Goal: Information Seeking & Learning: Learn about a topic

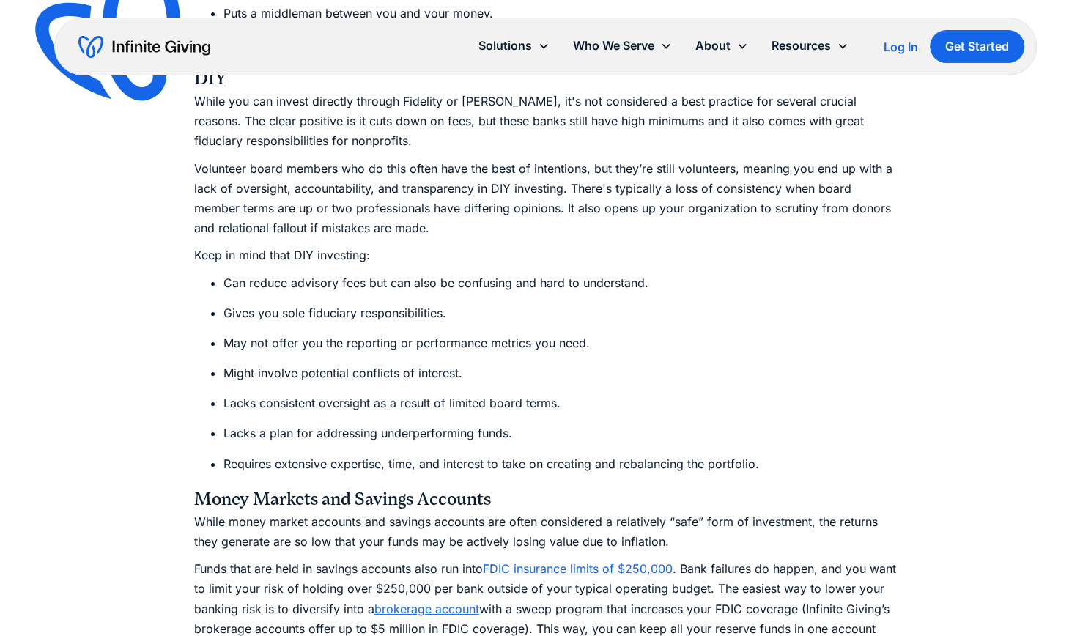
scroll to position [6252, 0]
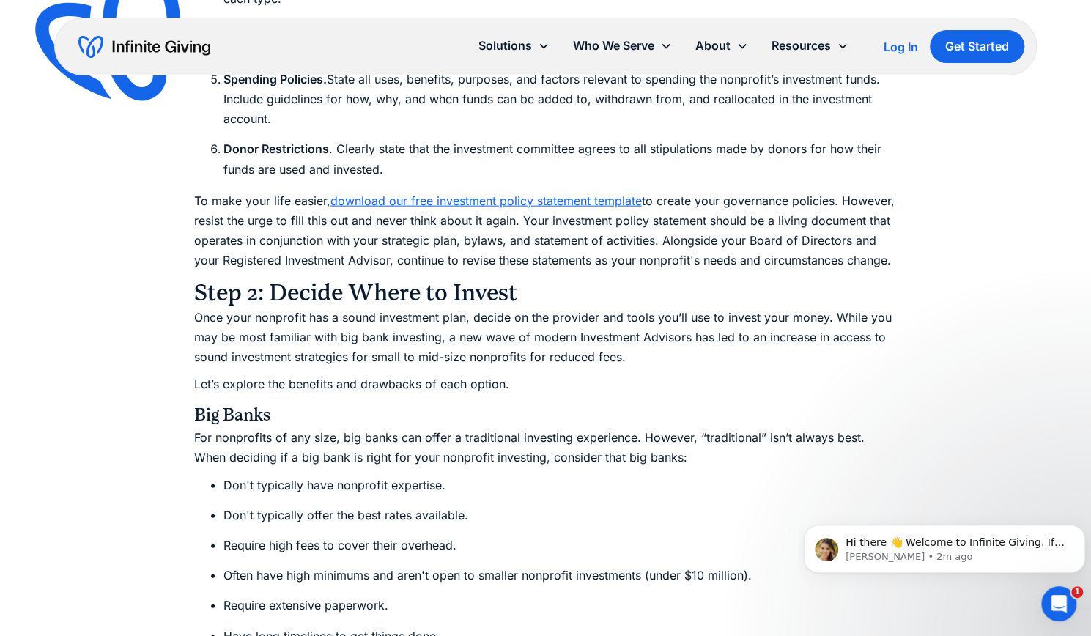
scroll to position [5332, 0]
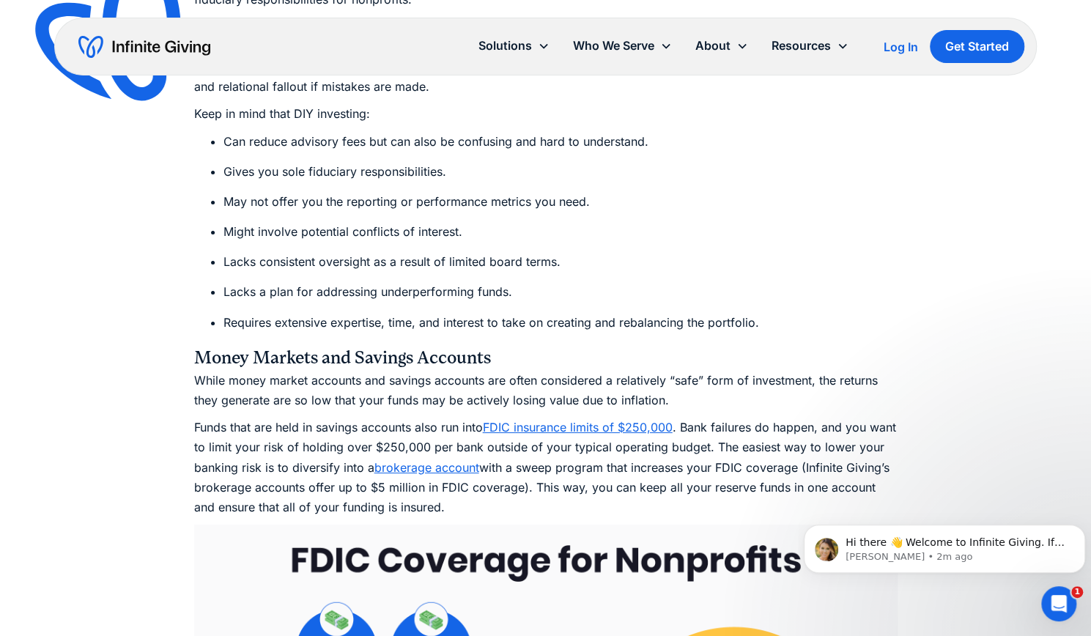
scroll to position [2251, 0]
